Goal: Navigation & Orientation: Find specific page/section

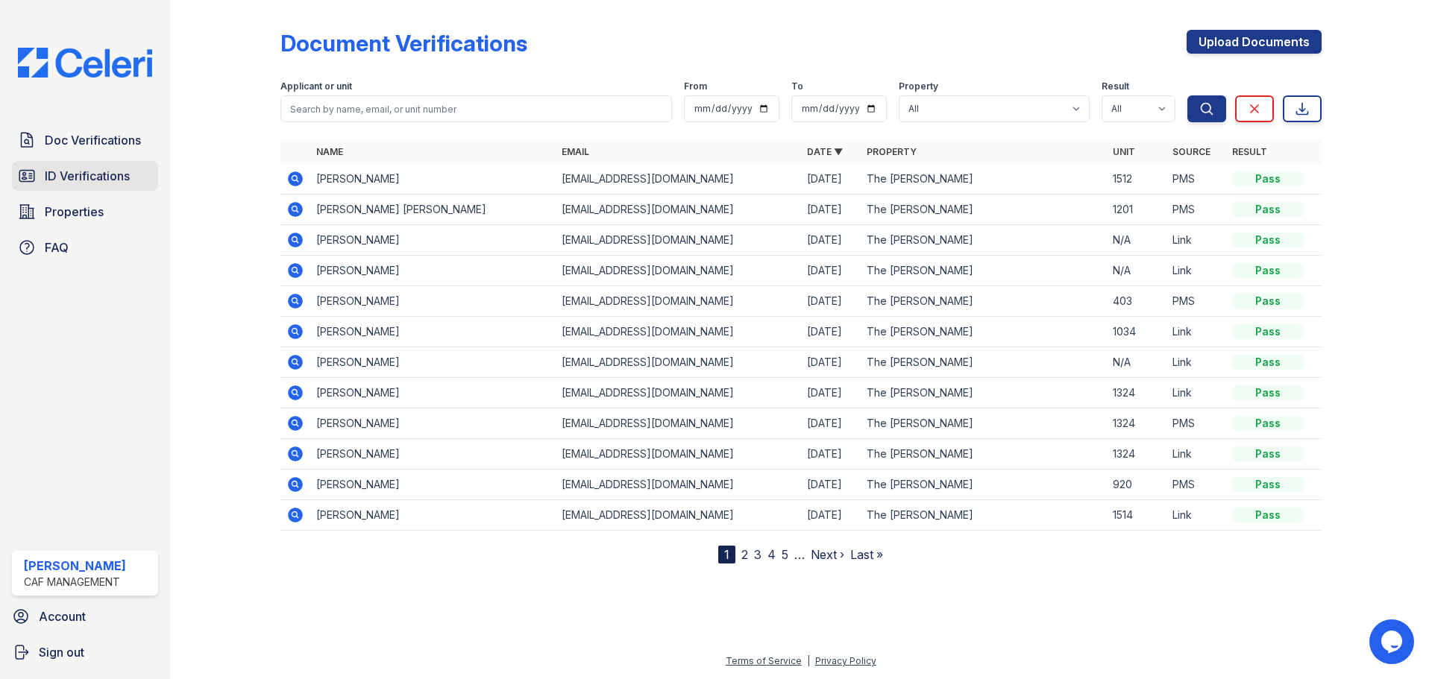
click at [126, 169] on span "ID Verifications" at bounding box center [87, 176] width 85 height 18
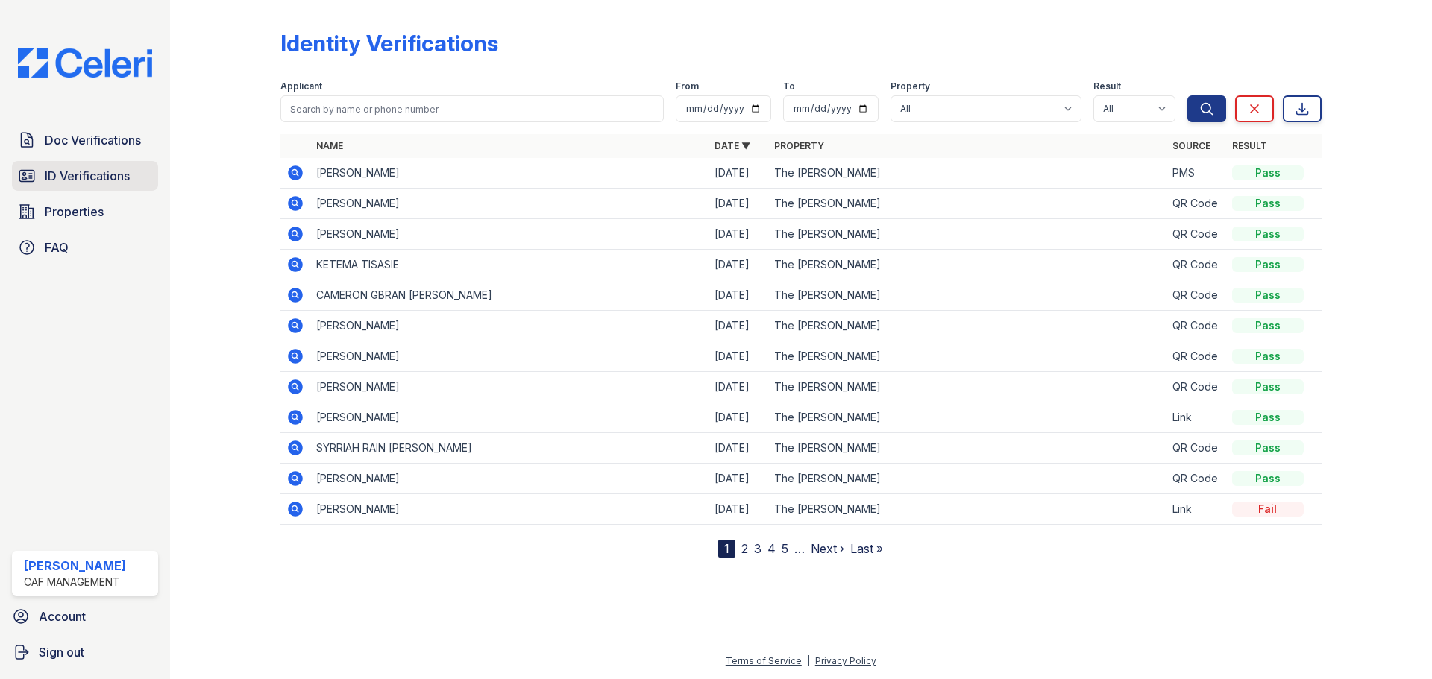
click at [86, 186] on link "ID Verifications" at bounding box center [85, 176] width 146 height 30
click at [114, 140] on span "Doc Verifications" at bounding box center [93, 140] width 96 height 18
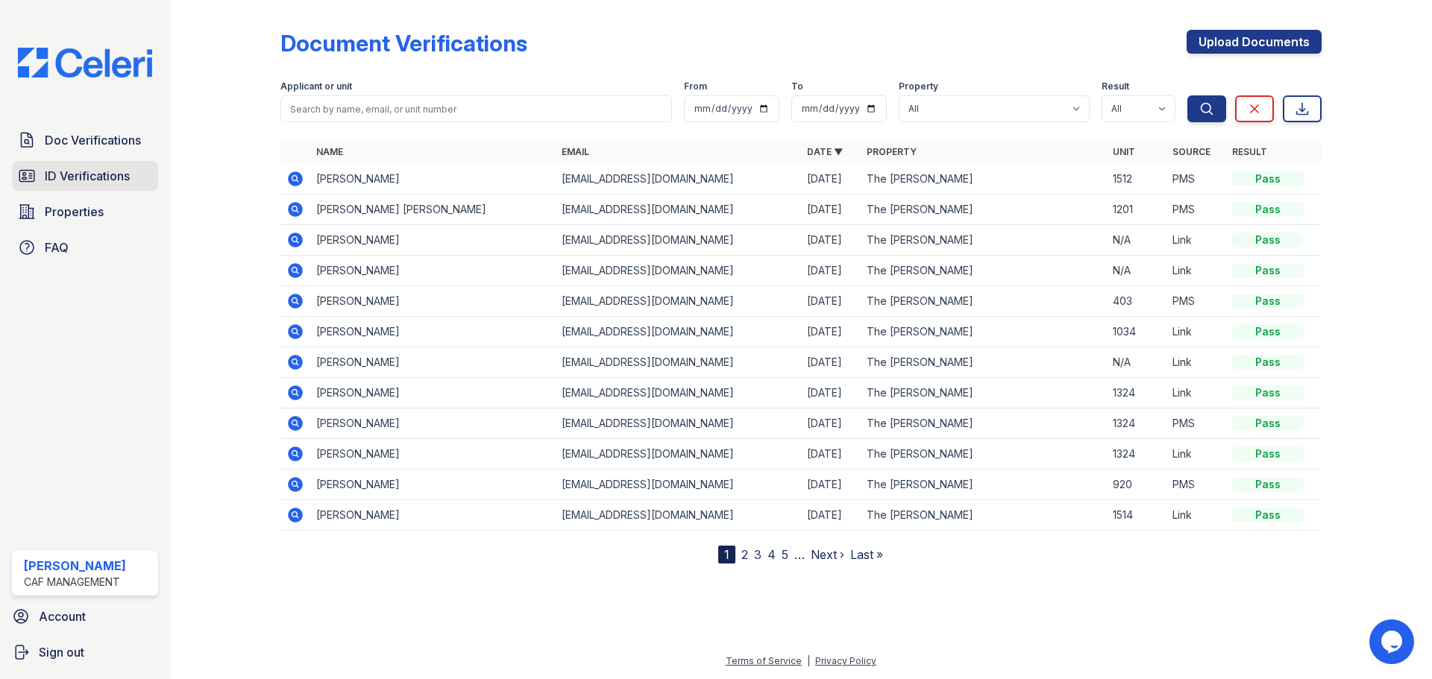
click at [109, 171] on span "ID Verifications" at bounding box center [87, 176] width 85 height 18
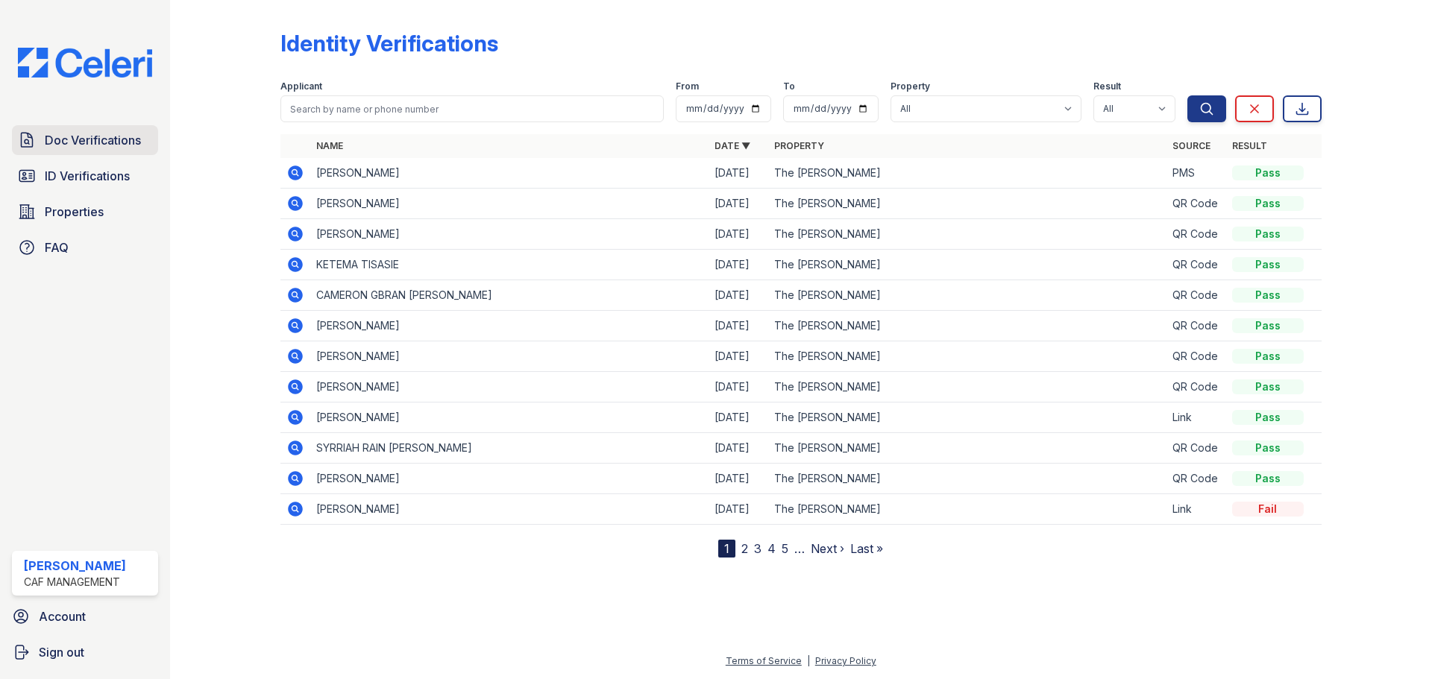
click at [102, 127] on link "Doc Verifications" at bounding box center [85, 140] width 146 height 30
